Goal: Information Seeking & Learning: Learn about a topic

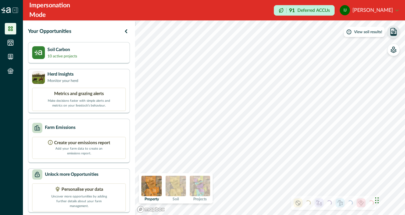
click at [393, 31] on icon "button" at bounding box center [393, 32] width 3 height 3
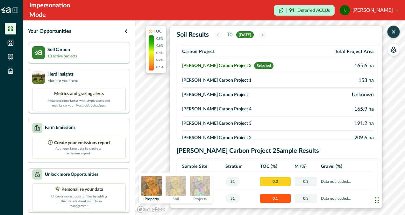
click at [230, 35] on p "T0" at bounding box center [230, 35] width 6 height 8
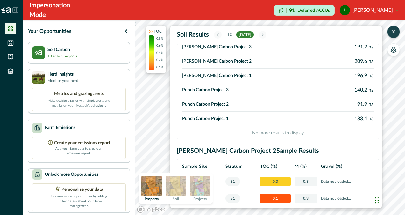
click at [394, 32] on icon "button" at bounding box center [393, 32] width 3 height 3
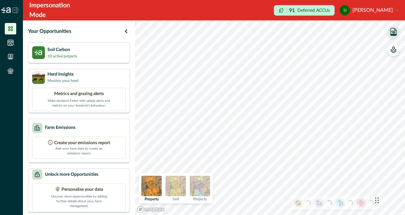
click at [394, 34] on icon "button" at bounding box center [394, 35] width 6 height 2
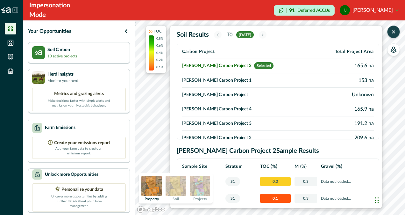
click at [393, 32] on icon "button" at bounding box center [393, 32] width 3 height 3
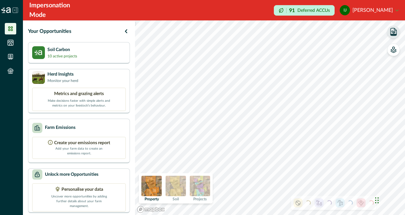
click at [204, 187] on img at bounding box center [200, 185] width 20 height 20
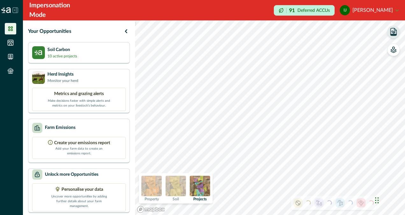
click at [392, 34] on icon "button" at bounding box center [394, 35] width 6 height 2
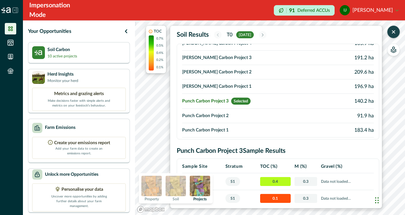
scroll to position [76, 0]
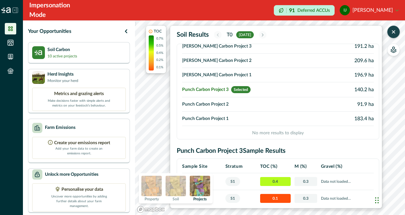
click at [394, 31] on icon "button" at bounding box center [393, 32] width 6 height 6
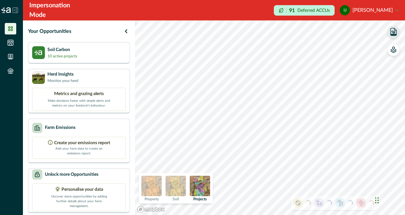
click at [395, 35] on icon "button" at bounding box center [394, 35] width 6 height 2
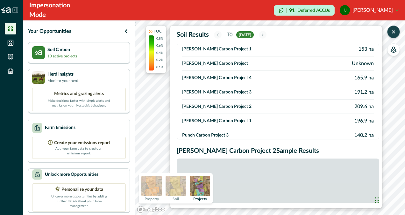
scroll to position [64, 0]
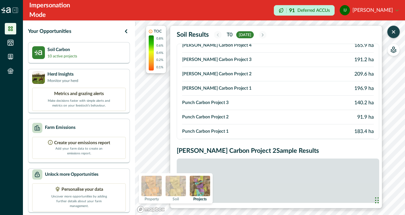
click at [392, 32] on icon "button" at bounding box center [393, 32] width 6 height 6
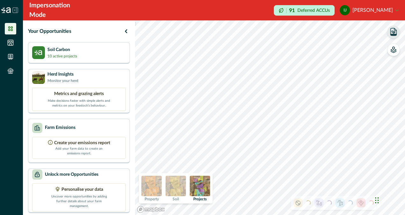
click at [393, 32] on icon "button" at bounding box center [393, 32] width 3 height 3
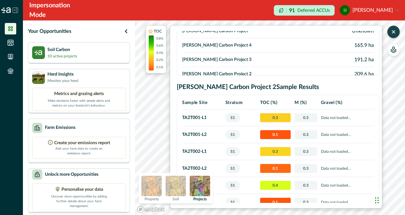
scroll to position [96, 0]
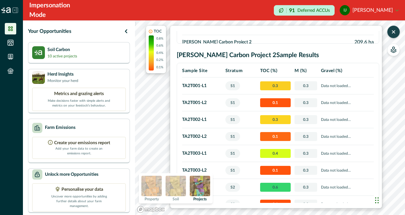
click at [396, 29] on icon "button" at bounding box center [393, 32] width 6 height 6
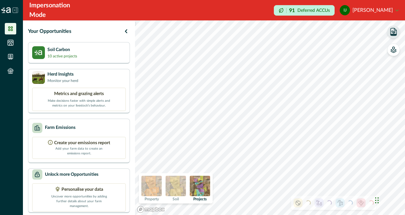
click at [393, 33] on icon "button" at bounding box center [393, 32] width 3 height 3
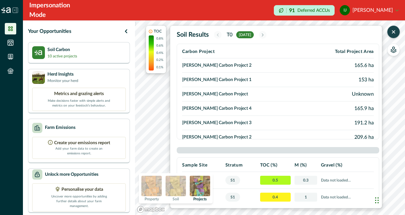
click at [393, 31] on icon "button" at bounding box center [393, 32] width 6 height 6
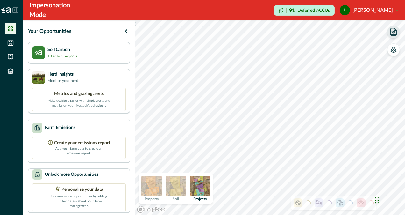
click at [395, 36] on icon "button" at bounding box center [393, 31] width 9 height 9
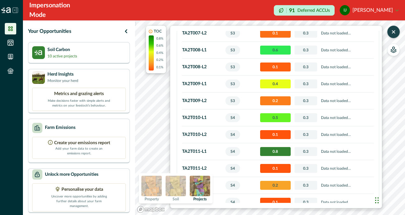
scroll to position [376, 0]
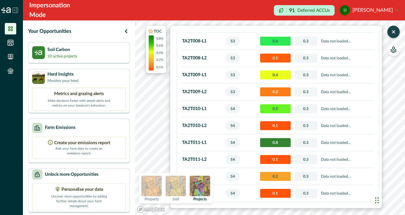
click at [398, 36] on div "TOC 0.8% 0.6% 0.4% 0.2% 0.1% Soil Results T0 [DATE] Carbon Project Total Projec…" at bounding box center [393, 40] width 13 height 31
click at [392, 33] on icon "button" at bounding box center [393, 32] width 3 height 3
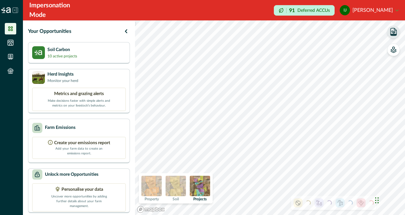
click at [393, 32] on icon "button" at bounding box center [393, 31] width 9 height 9
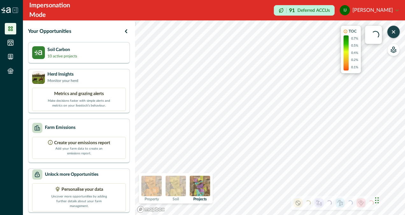
click at [395, 34] on icon "button" at bounding box center [393, 32] width 6 height 6
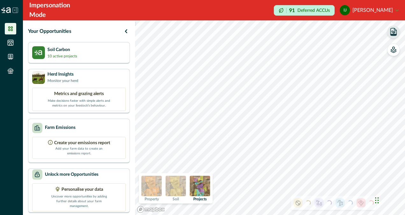
click at [391, 33] on icon "button" at bounding box center [394, 31] width 6 height 7
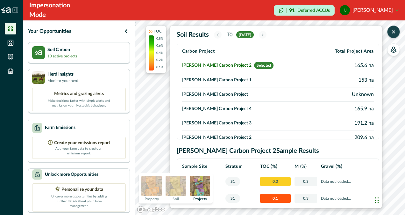
scroll to position [0, 0]
click at [221, 80] on td "[PERSON_NAME] Carbon Project 1" at bounding box center [249, 80] width 135 height 14
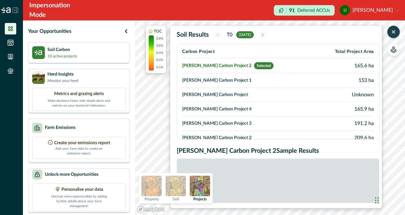
click at [206, 81] on td "[PERSON_NAME] Carbon Project 1" at bounding box center [249, 80] width 135 height 14
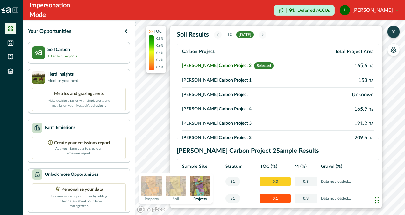
click at [206, 80] on td "[PERSON_NAME] Carbon Project 1" at bounding box center [249, 80] width 135 height 14
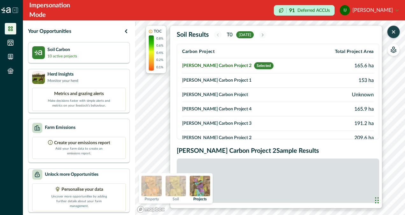
click at [206, 79] on td "[PERSON_NAME] Carbon Project 1" at bounding box center [249, 80] width 135 height 14
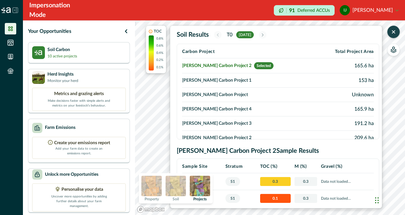
click at [206, 78] on td "[PERSON_NAME] Carbon Project 1" at bounding box center [249, 80] width 135 height 14
click at [205, 81] on td "[PERSON_NAME] Carbon Project 1" at bounding box center [249, 80] width 135 height 14
click at [394, 34] on icon "button" at bounding box center [393, 32] width 6 height 6
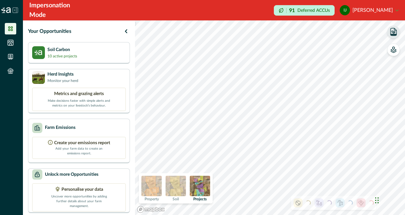
click at [395, 33] on icon "button" at bounding box center [393, 32] width 3 height 3
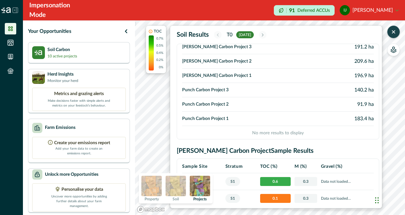
click at [394, 30] on icon "button" at bounding box center [393, 32] width 6 height 6
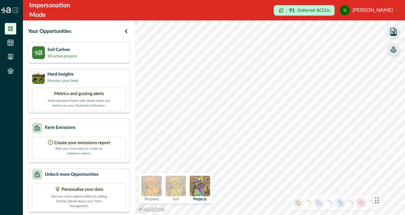
click at [395, 51] on icon "button" at bounding box center [393, 50] width 5 height 3
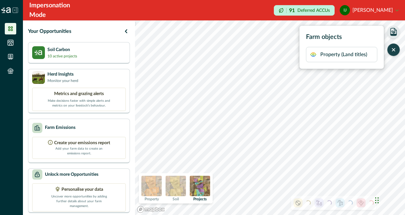
click at [362, 54] on p "Property (Land titles)" at bounding box center [343, 55] width 47 height 8
click at [395, 48] on icon "button" at bounding box center [393, 49] width 3 height 3
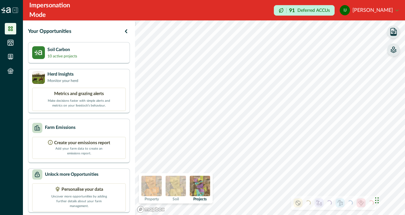
click at [395, 30] on icon "button" at bounding box center [394, 31] width 6 height 7
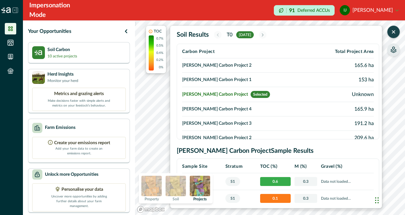
click at [395, 31] on icon "button" at bounding box center [393, 32] width 3 height 3
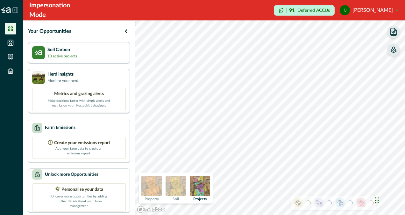
click at [158, 182] on img at bounding box center [151, 185] width 20 height 20
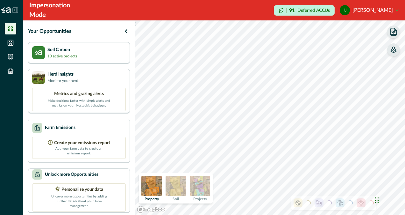
click at [395, 50] on icon "button" at bounding box center [393, 49] width 6 height 6
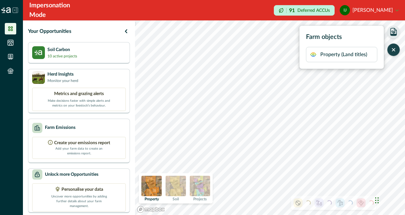
click at [351, 51] on p "Property (Land titles)" at bounding box center [343, 55] width 47 height 8
click at [395, 49] on icon "button" at bounding box center [393, 49] width 6 height 6
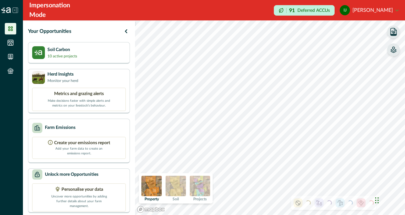
click at [85, 41] on div "Your Opportunities Soil Carbon 10 active projects Herd Insights Monitor your he…" at bounding box center [78, 117] width 111 height 194
drag, startPoint x: 85, startPoint y: 41, endPoint x: 85, endPoint y: 48, distance: 7.6
click at [85, 48] on div "Soil Carbon 10 active projects" at bounding box center [79, 52] width 94 height 13
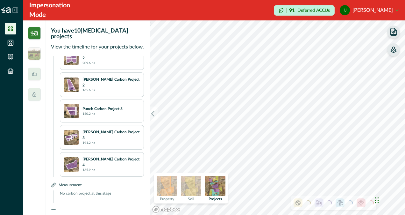
scroll to position [192, 0]
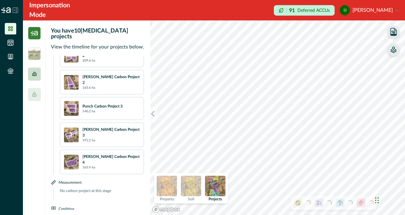
click at [38, 74] on div at bounding box center [34, 74] width 13 height 13
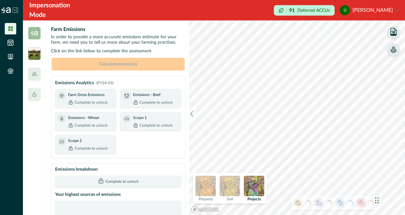
click at [37, 55] on img at bounding box center [34, 53] width 13 height 13
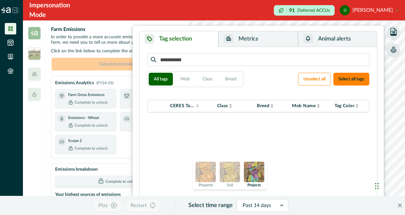
click at [392, 33] on icon "button" at bounding box center [393, 31] width 9 height 9
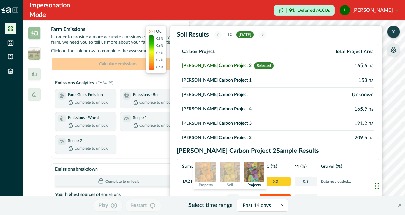
click at [391, 33] on icon "button" at bounding box center [393, 32] width 6 height 6
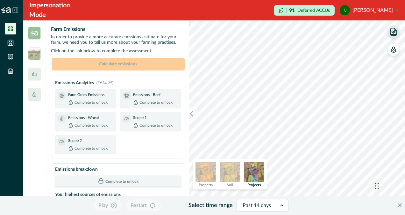
click at [254, 175] on img at bounding box center [254, 171] width 20 height 20
click at [193, 113] on icon "button" at bounding box center [192, 113] width 6 height 6
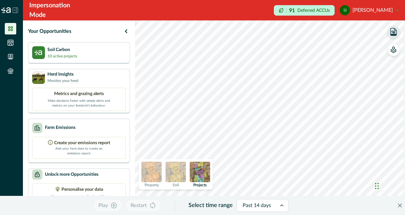
click at [266, 209] on div at bounding box center [257, 205] width 28 height 9
click at [267, 207] on div at bounding box center [257, 205] width 28 height 9
click at [398, 205] on icon "Close" at bounding box center [400, 205] width 4 height 4
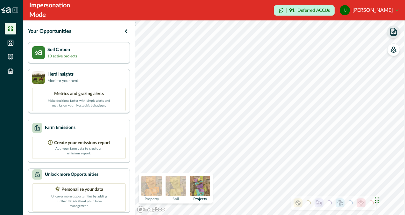
click at [181, 190] on img at bounding box center [176, 185] width 20 height 20
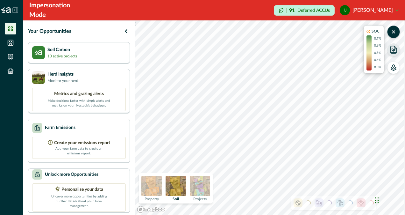
click at [179, 185] on img at bounding box center [176, 185] width 20 height 20
click at [395, 32] on icon "button" at bounding box center [393, 32] width 6 height 6
click at [177, 189] on img at bounding box center [176, 185] width 20 height 20
click at [16, 11] on icon at bounding box center [15, 10] width 6 height 6
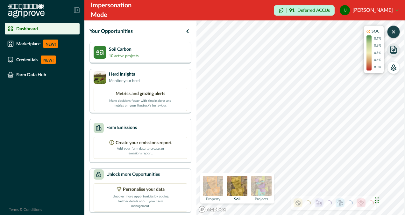
click at [171, 56] on div "Soil Carbon 10 active projects" at bounding box center [141, 52] width 94 height 13
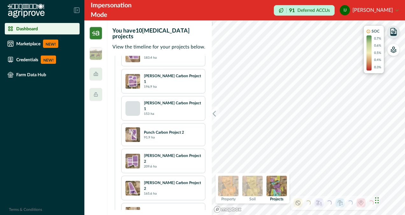
scroll to position [78, 0]
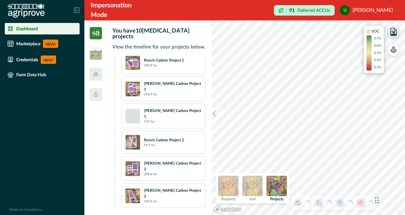
click at [135, 109] on div "[PERSON_NAME] Carbon Project 1 153 ha" at bounding box center [163, 116] width 76 height 16
click at [163, 108] on p "[PERSON_NAME] Carbon Project 1" at bounding box center [172, 113] width 57 height 11
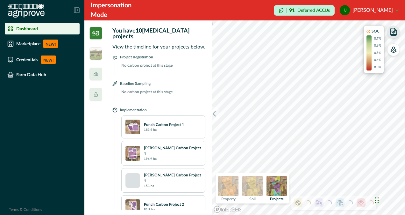
scroll to position [1, 0]
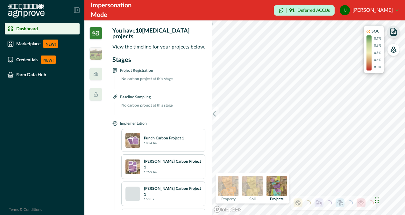
click at [175, 185] on p "[PERSON_NAME] Carbon Project 1" at bounding box center [172, 190] width 57 height 11
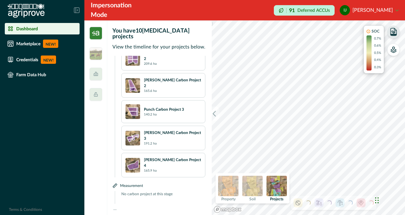
scroll to position [192, 0]
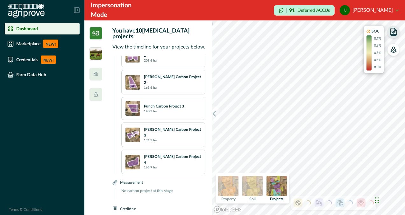
click at [95, 54] on img at bounding box center [95, 53] width 13 height 13
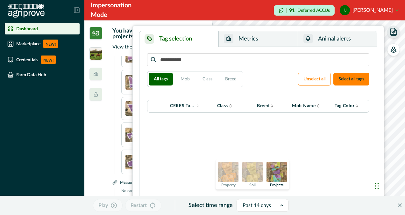
click at [94, 51] on img at bounding box center [95, 53] width 13 height 13
click at [95, 51] on img at bounding box center [95, 53] width 13 height 13
click at [398, 205] on icon "Close" at bounding box center [400, 205] width 4 height 4
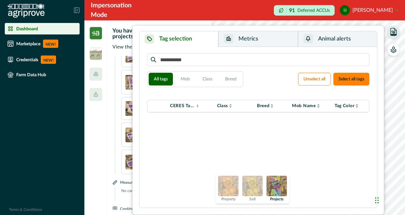
click at [89, 55] on div at bounding box center [95, 117] width 23 height 194
click at [97, 56] on img at bounding box center [95, 53] width 13 height 13
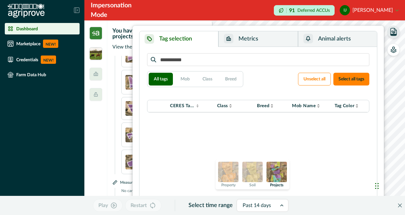
click at [97, 56] on img at bounding box center [95, 53] width 13 height 13
click at [395, 207] on button "Close" at bounding box center [400, 205] width 10 height 10
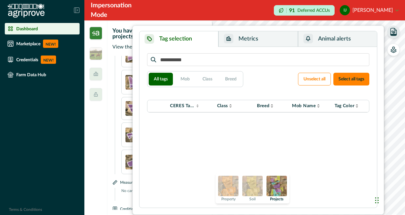
click at [96, 30] on img at bounding box center [95, 33] width 13 height 13
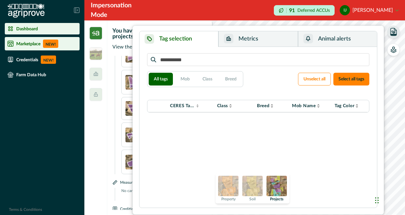
click at [23, 46] on p "Marketplace" at bounding box center [28, 43] width 24 height 5
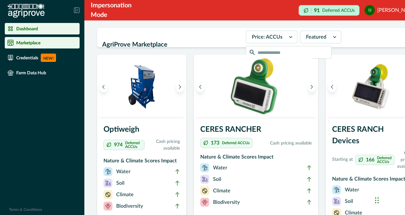
click at [27, 31] on div "Dashboard" at bounding box center [42, 28] width 70 height 6
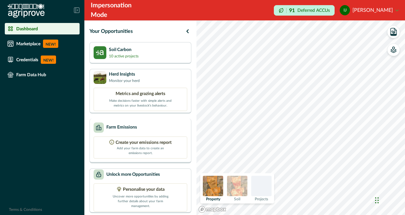
click at [153, 129] on div "Farm Emissions" at bounding box center [141, 127] width 94 height 10
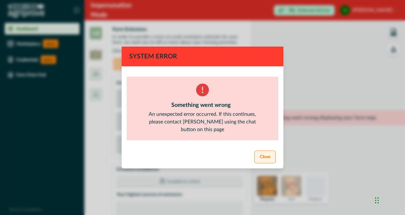
click at [267, 161] on button "Close" at bounding box center [264, 156] width 21 height 13
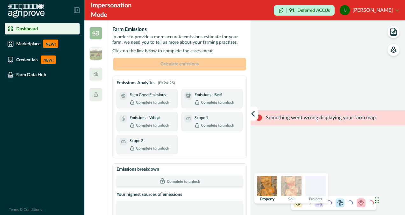
click at [49, 27] on div "Dashboard" at bounding box center [42, 28] width 70 height 6
click at [97, 35] on img at bounding box center [95, 33] width 13 height 13
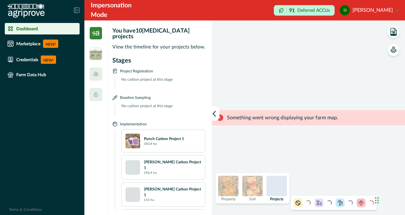
click at [78, 8] on icon at bounding box center [76, 10] width 5 height 5
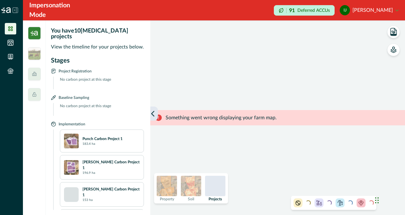
click at [153, 110] on icon "button" at bounding box center [153, 113] width 6 height 6
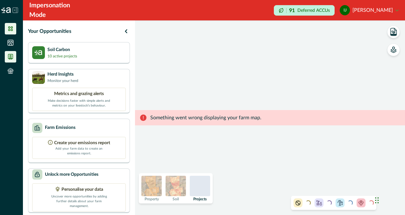
click at [11, 57] on icon at bounding box center [10, 56] width 6 height 6
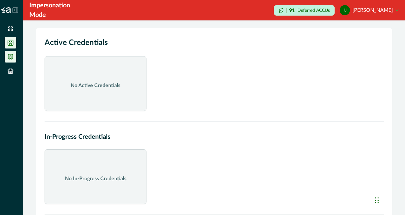
click at [16, 41] on li at bounding box center [10, 42] width 11 height 11
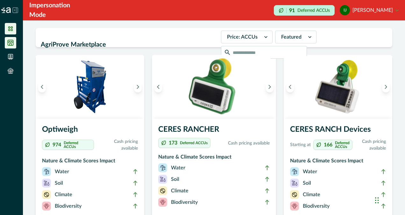
click at [10, 28] on icon at bounding box center [10, 28] width 6 height 6
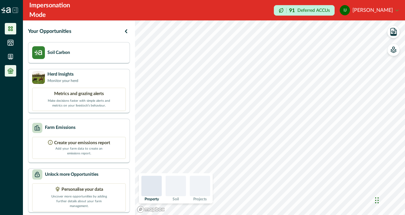
click at [9, 74] on li at bounding box center [10, 70] width 11 height 11
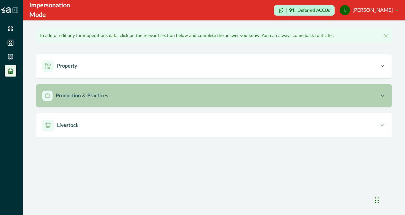
click at [110, 95] on div "Production & Practices" at bounding box center [210, 95] width 337 height 10
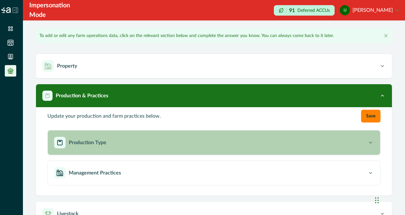
click at [233, 146] on div "Production Type" at bounding box center [210, 142] width 313 height 11
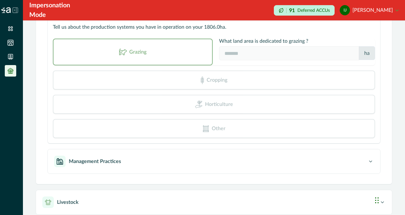
scroll to position [140, 0]
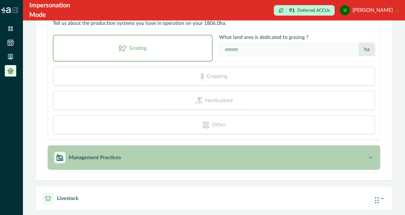
click at [223, 152] on div "Management Practices" at bounding box center [210, 157] width 313 height 11
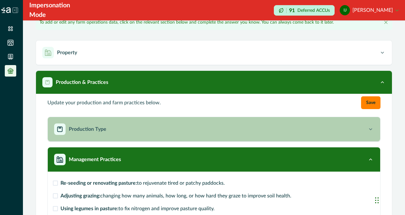
scroll to position [13, 0]
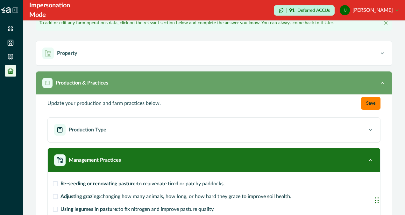
click at [81, 87] on div "Production & Practices" at bounding box center [210, 83] width 337 height 10
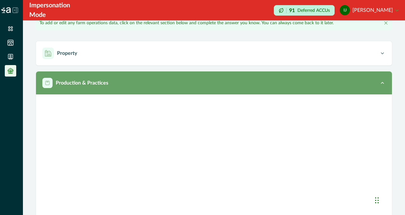
scroll to position [0, 0]
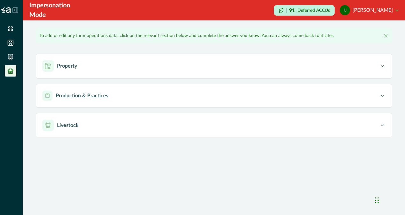
click at [16, 11] on icon at bounding box center [15, 10] width 6 height 6
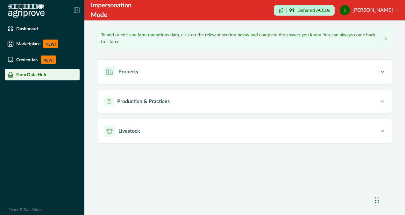
click at [75, 11] on icon at bounding box center [77, 10] width 6 height 6
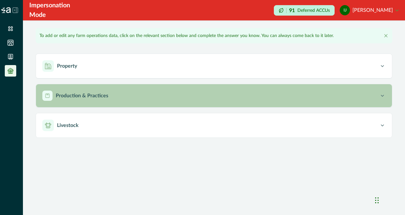
click at [174, 95] on div "Production & Practices" at bounding box center [210, 95] width 337 height 10
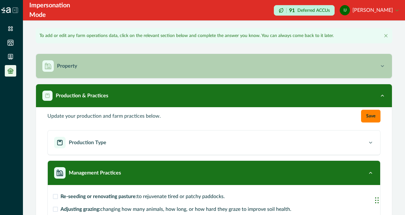
click at [136, 68] on div "Property" at bounding box center [210, 65] width 337 height 11
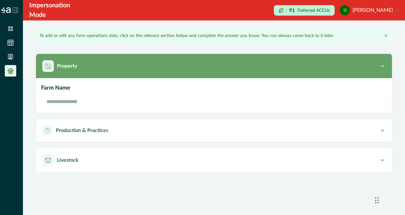
click at [140, 65] on div "Property" at bounding box center [210, 65] width 337 height 11
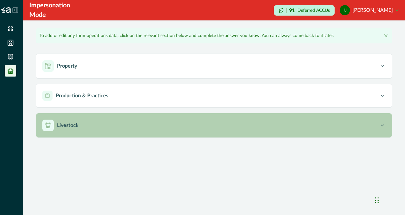
click at [130, 135] on button "Livestock" at bounding box center [214, 125] width 356 height 24
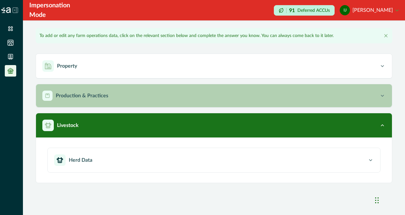
click at [128, 91] on div "Production & Practices" at bounding box center [210, 95] width 337 height 10
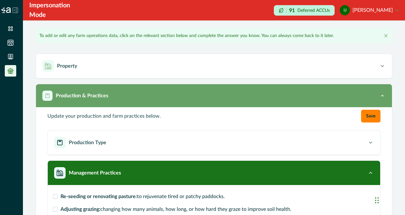
click at [156, 96] on div "Production & Practices" at bounding box center [210, 95] width 337 height 10
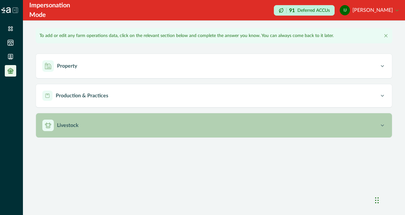
click at [143, 122] on div "Livestock" at bounding box center [210, 124] width 337 height 11
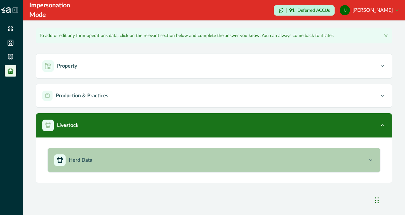
click at [217, 155] on div "Herd Data" at bounding box center [210, 159] width 313 height 11
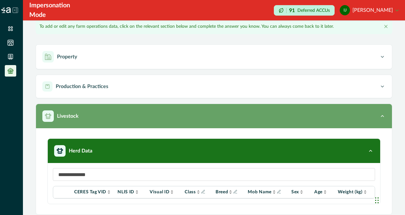
scroll to position [14, 0]
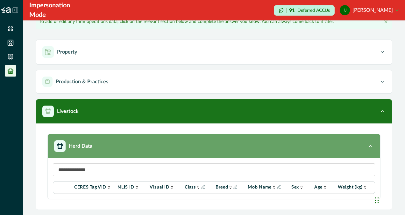
click at [199, 145] on div "Herd Data" at bounding box center [210, 145] width 313 height 11
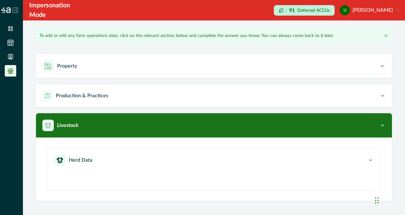
scroll to position [0, 0]
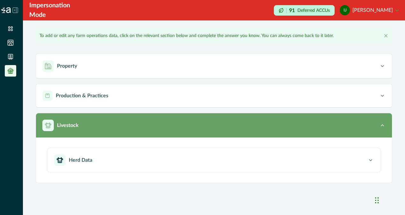
click at [185, 120] on div "Livestock" at bounding box center [210, 124] width 337 height 11
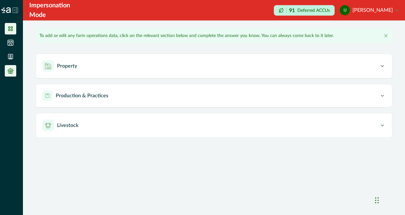
click at [10, 27] on icon at bounding box center [10, 28] width 4 height 4
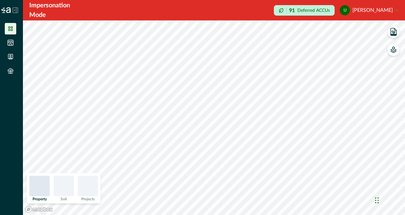
click at [15, 12] on icon at bounding box center [15, 10] width 6 height 6
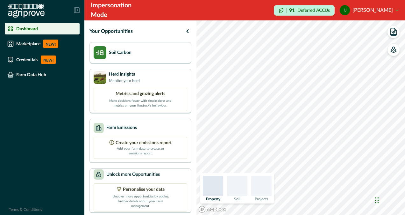
click at [25, 25] on div "Dashboard" at bounding box center [42, 28] width 70 height 6
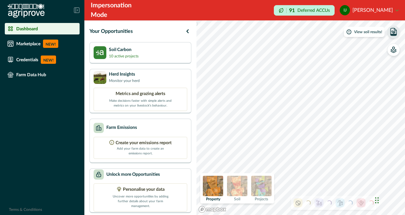
click at [393, 34] on icon "button" at bounding box center [394, 35] width 6 height 2
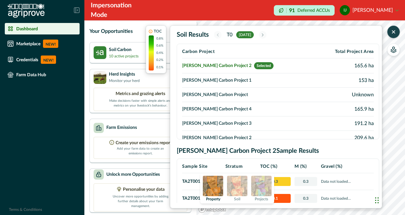
click at [392, 34] on icon "button" at bounding box center [393, 32] width 6 height 6
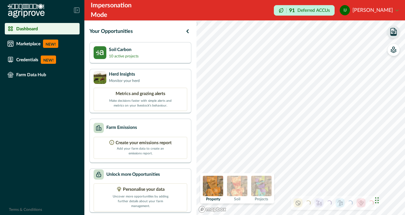
click at [328, 14] on div "91 Deferred ACCUs" at bounding box center [304, 10] width 61 height 11
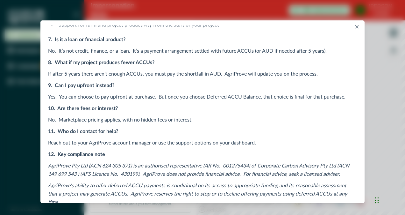
scroll to position [350, 0]
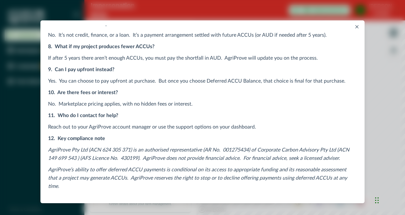
click at [355, 25] on icon "Close" at bounding box center [356, 26] width 3 height 3
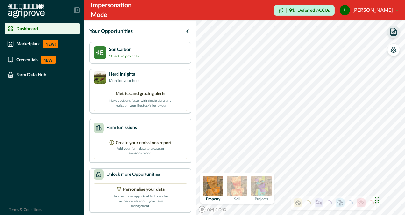
click at [78, 10] on icon at bounding box center [77, 10] width 1 height 1
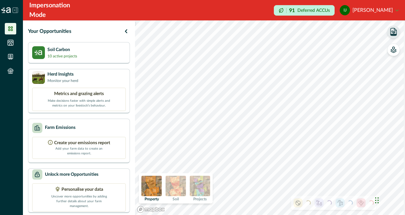
click at [7, 11] on img at bounding box center [6, 10] width 10 height 6
click at [6, 10] on img at bounding box center [6, 10] width 10 height 6
click at [10, 10] on img at bounding box center [6, 10] width 10 height 6
